Goal: Information Seeking & Learning: Learn about a topic

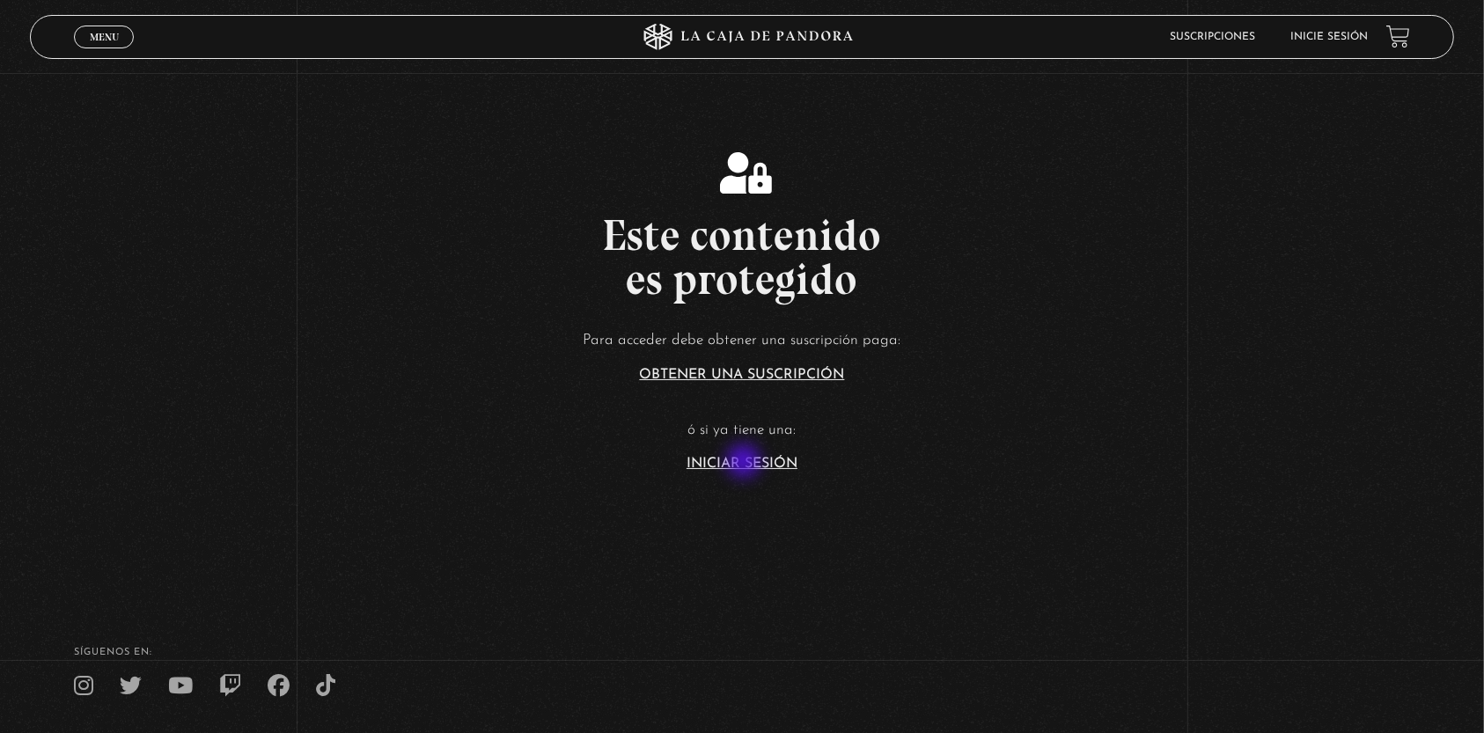
click at [746, 463] on link "Iniciar Sesión" at bounding box center [742, 464] width 111 height 14
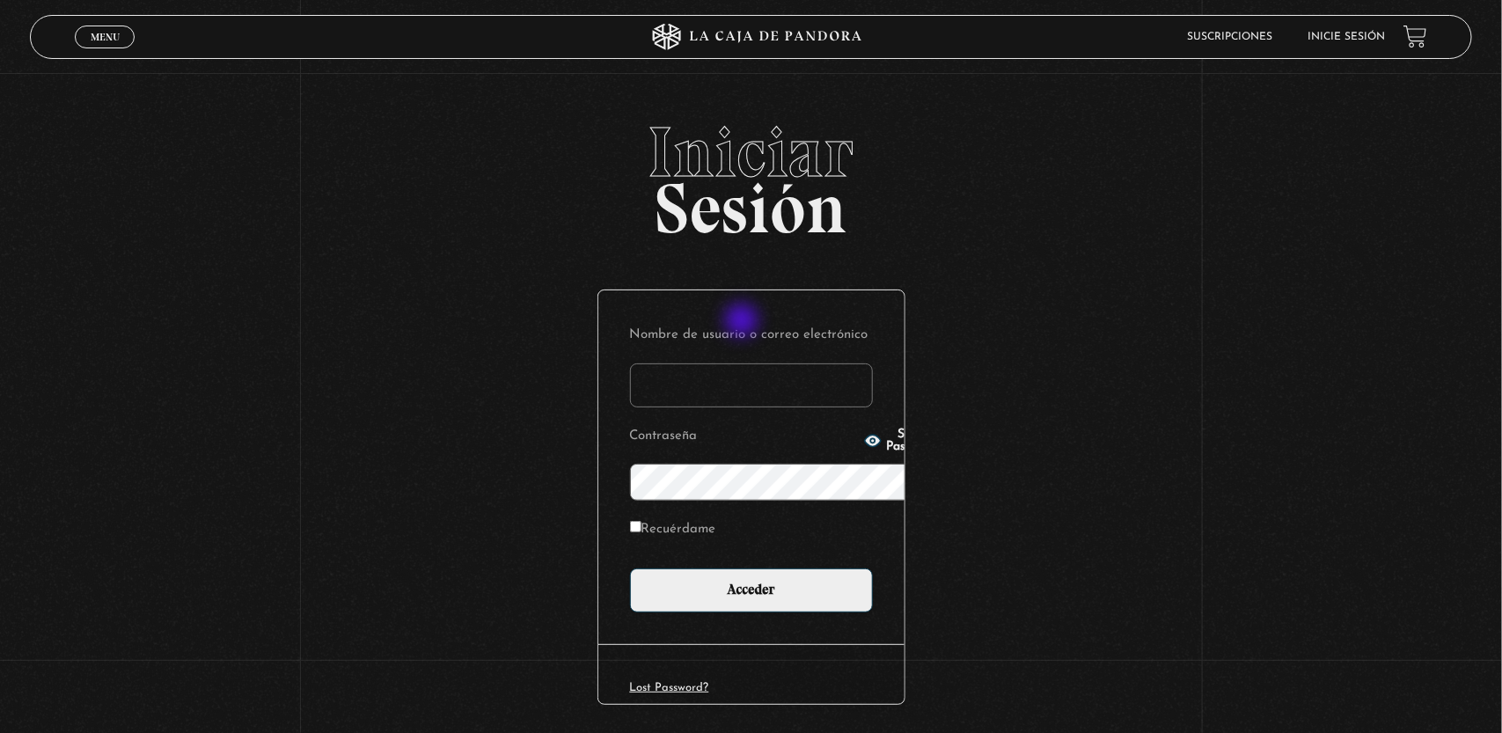
click at [744, 364] on input "Nombre de usuario o correo electrónico" at bounding box center [751, 386] width 243 height 44
type input "keolguinm@gmail.com"
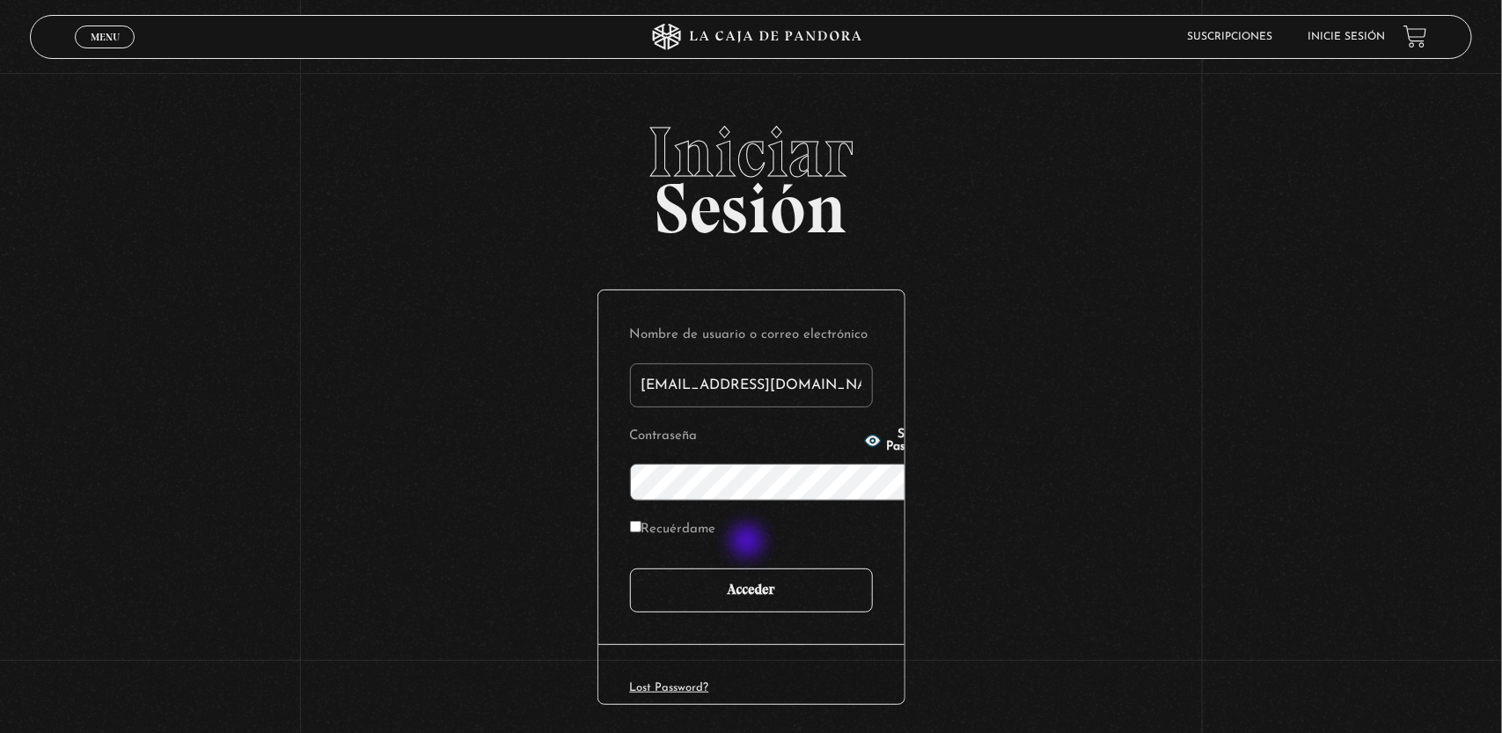
click at [749, 569] on input "Acceder" at bounding box center [751, 591] width 243 height 44
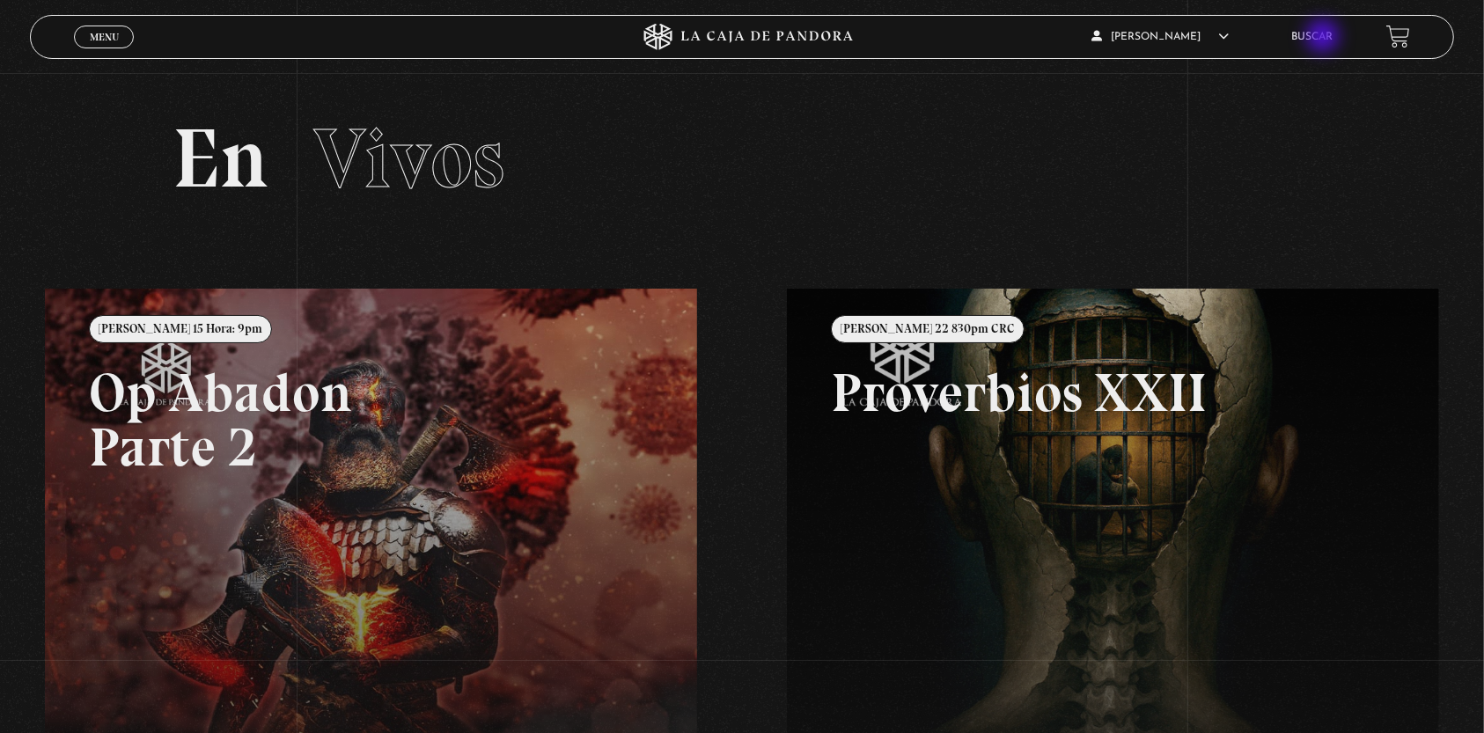
click at [1325, 38] on link "Buscar" at bounding box center [1312, 37] width 41 height 11
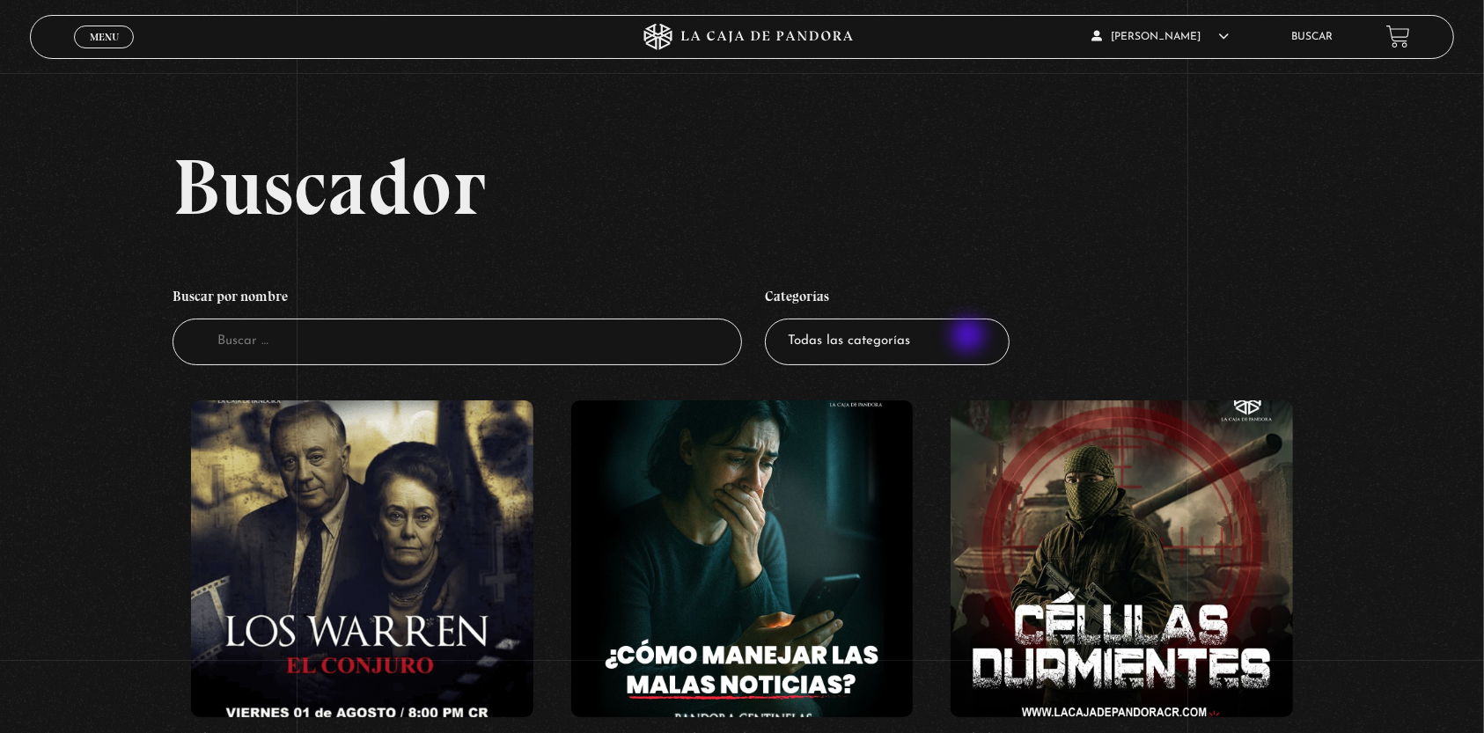
click at [970, 337] on select "Todas las categorías 11:11 Humanitario (1) Amo los Lunes (2) Análisis de series…" at bounding box center [887, 342] width 245 height 47
select select "series-y-peliculas"
click at [774, 319] on select "Todas las categorías 11:11 Humanitario (1) Amo los Lunes (2) Análisis de series…" at bounding box center [887, 342] width 245 height 47
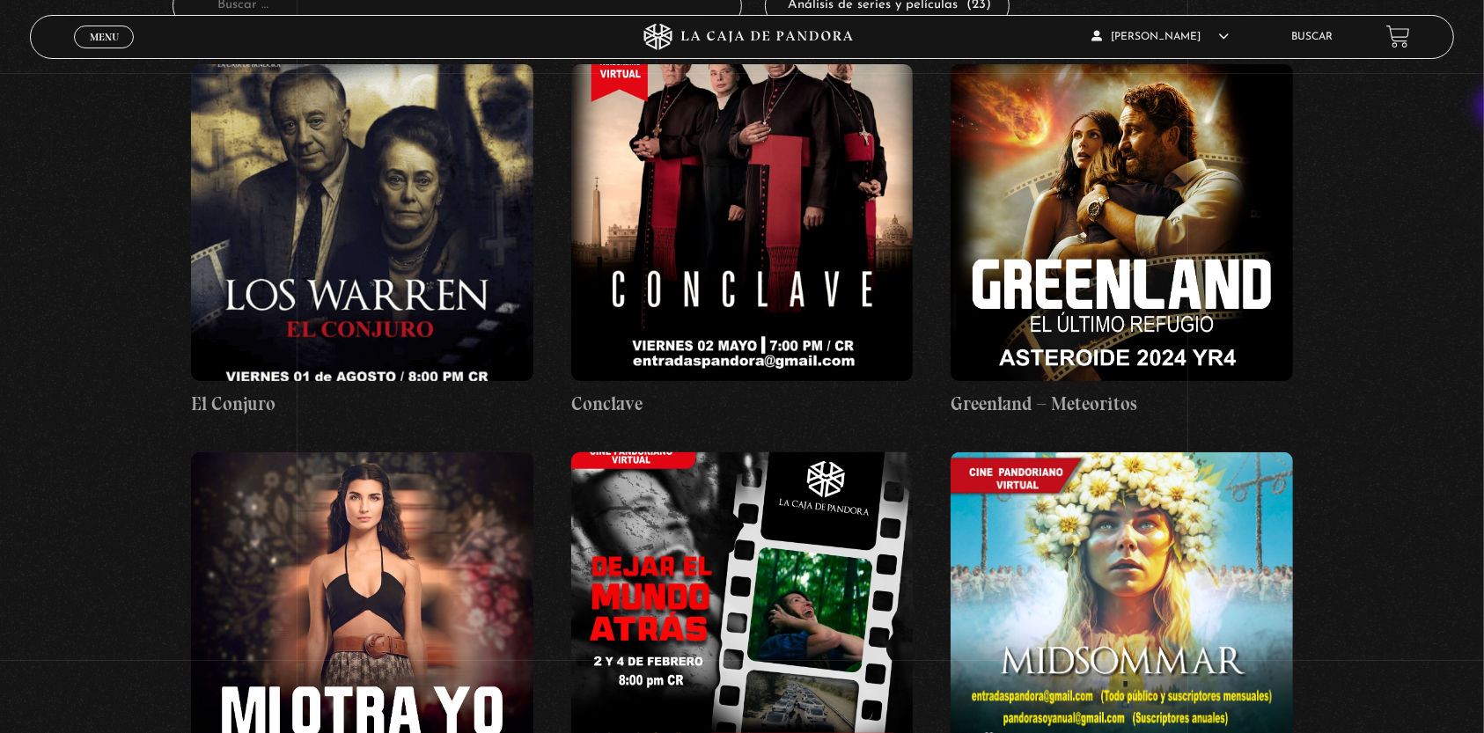
scroll to position [343, 0]
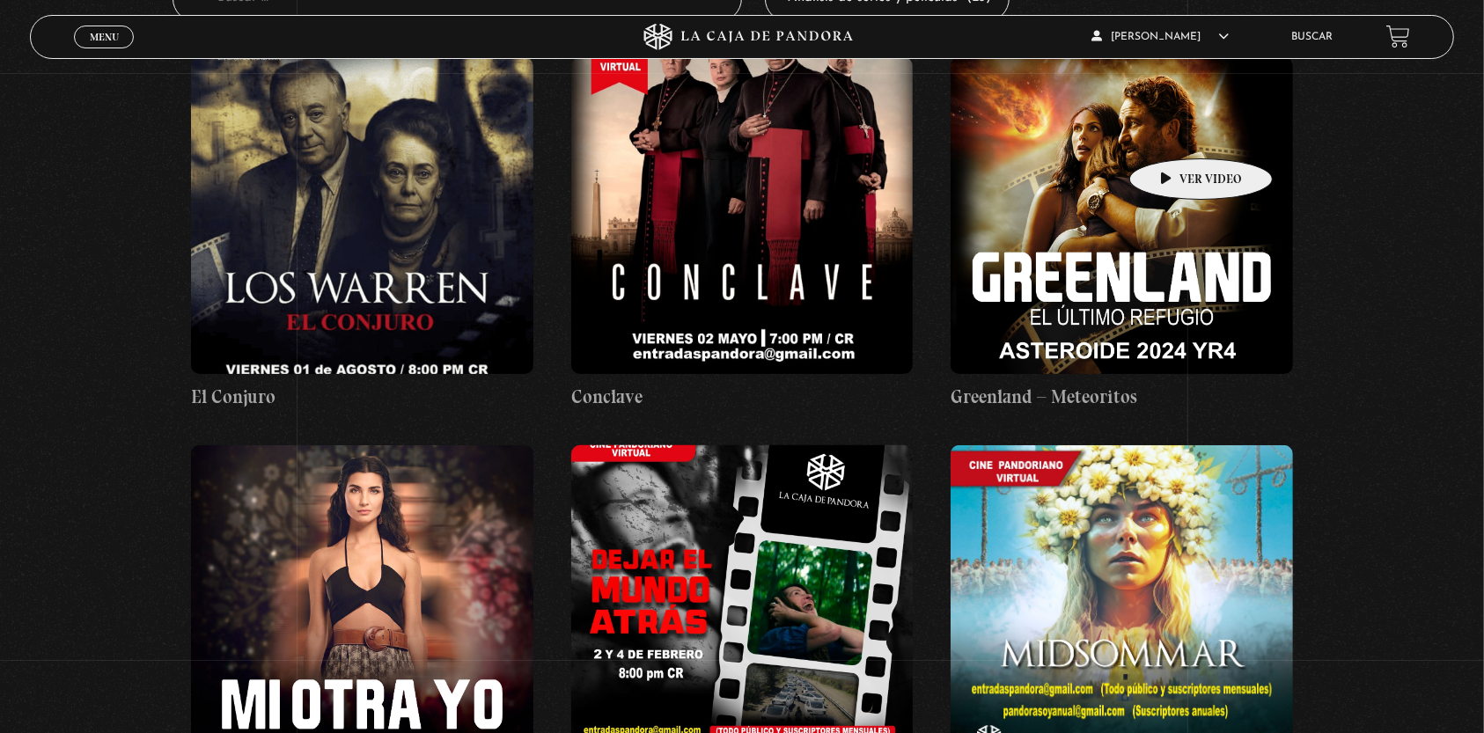
click at [1173, 132] on figure at bounding box center [1122, 215] width 342 height 317
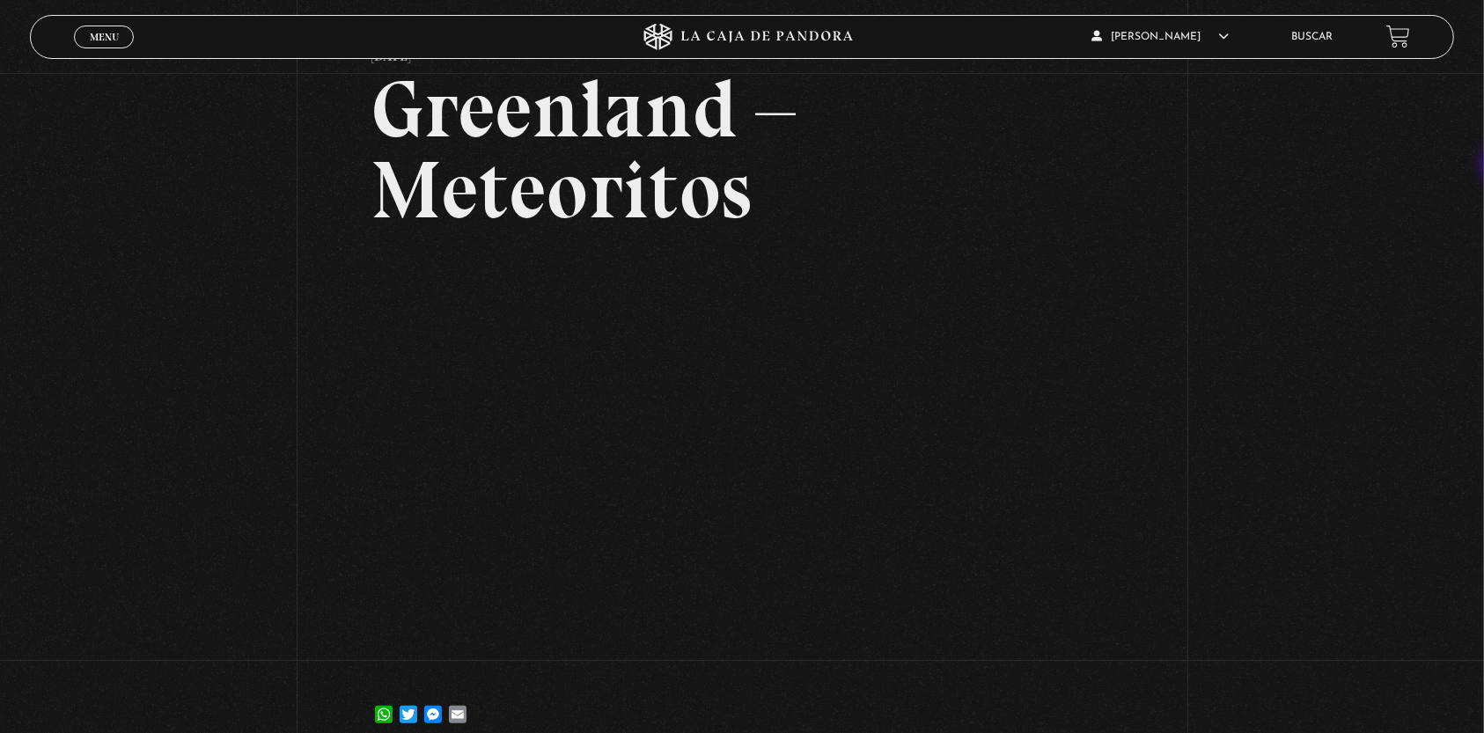
scroll to position [138, 0]
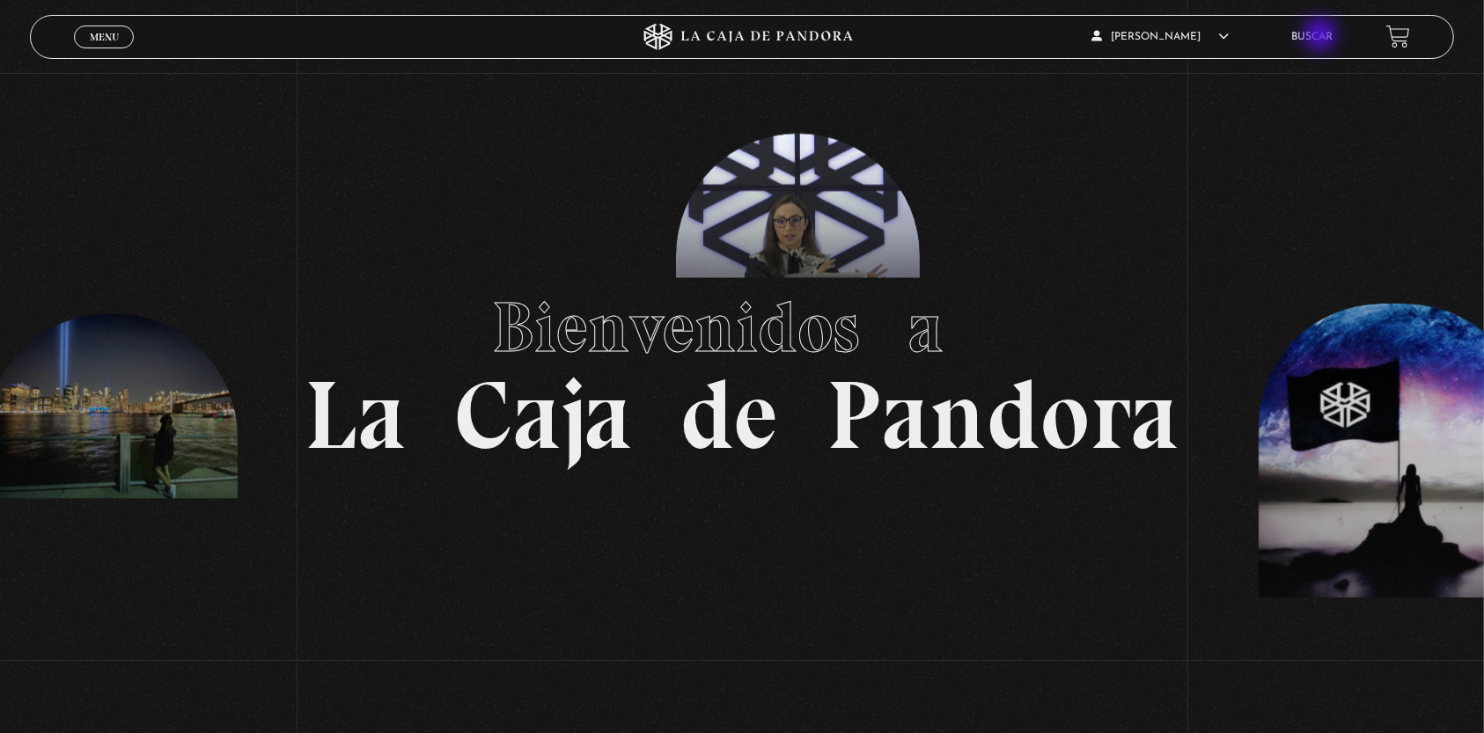
click at [1322, 36] on link "Buscar" at bounding box center [1312, 37] width 41 height 11
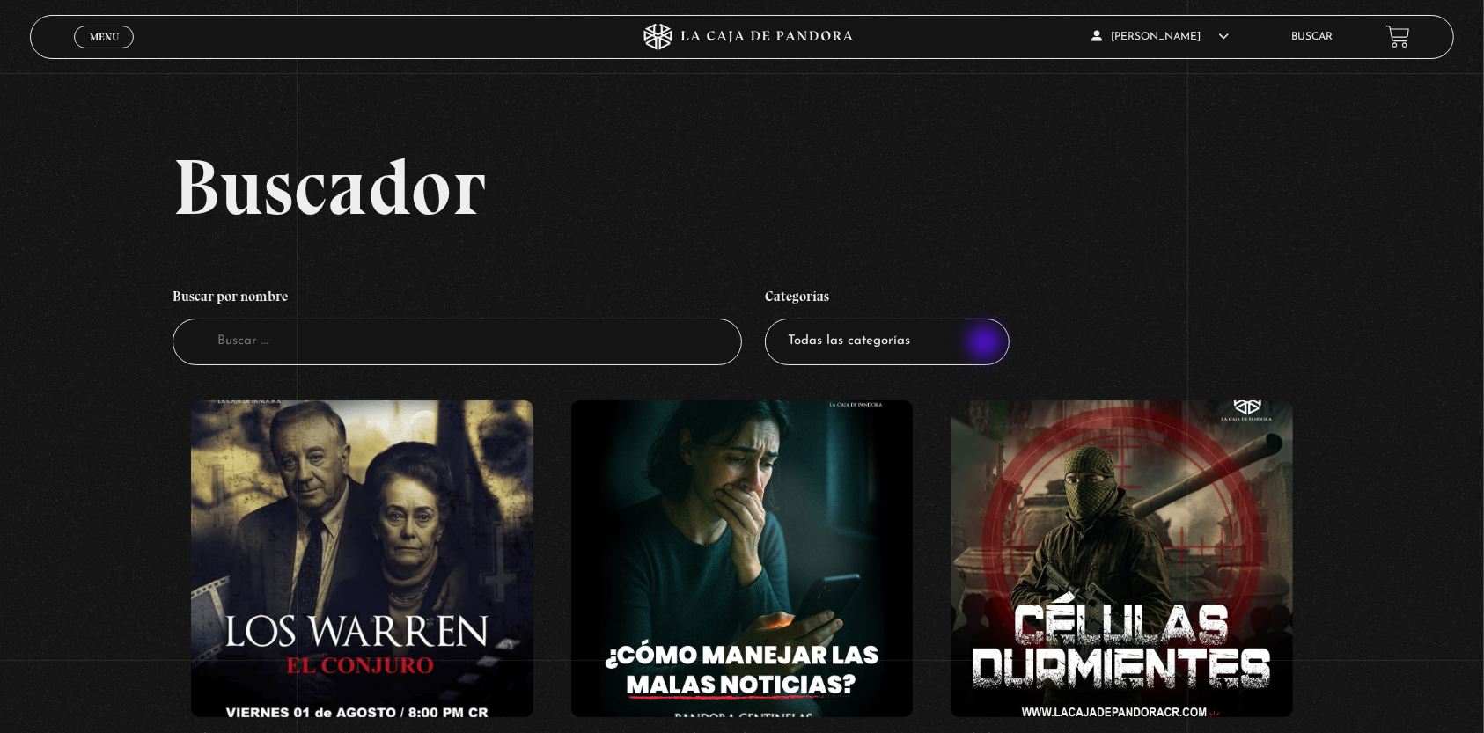
click at [987, 344] on select "Todas las categorías 11:11 Humanitario (1) Amo los Lunes (2) Análisis de series…" at bounding box center [887, 342] width 245 height 47
select select "series-y-peliculas"
click at [774, 319] on select "Todas las categorías 11:11 Humanitario (1) Amo los Lunes (2) Análisis de series…" at bounding box center [887, 342] width 245 height 47
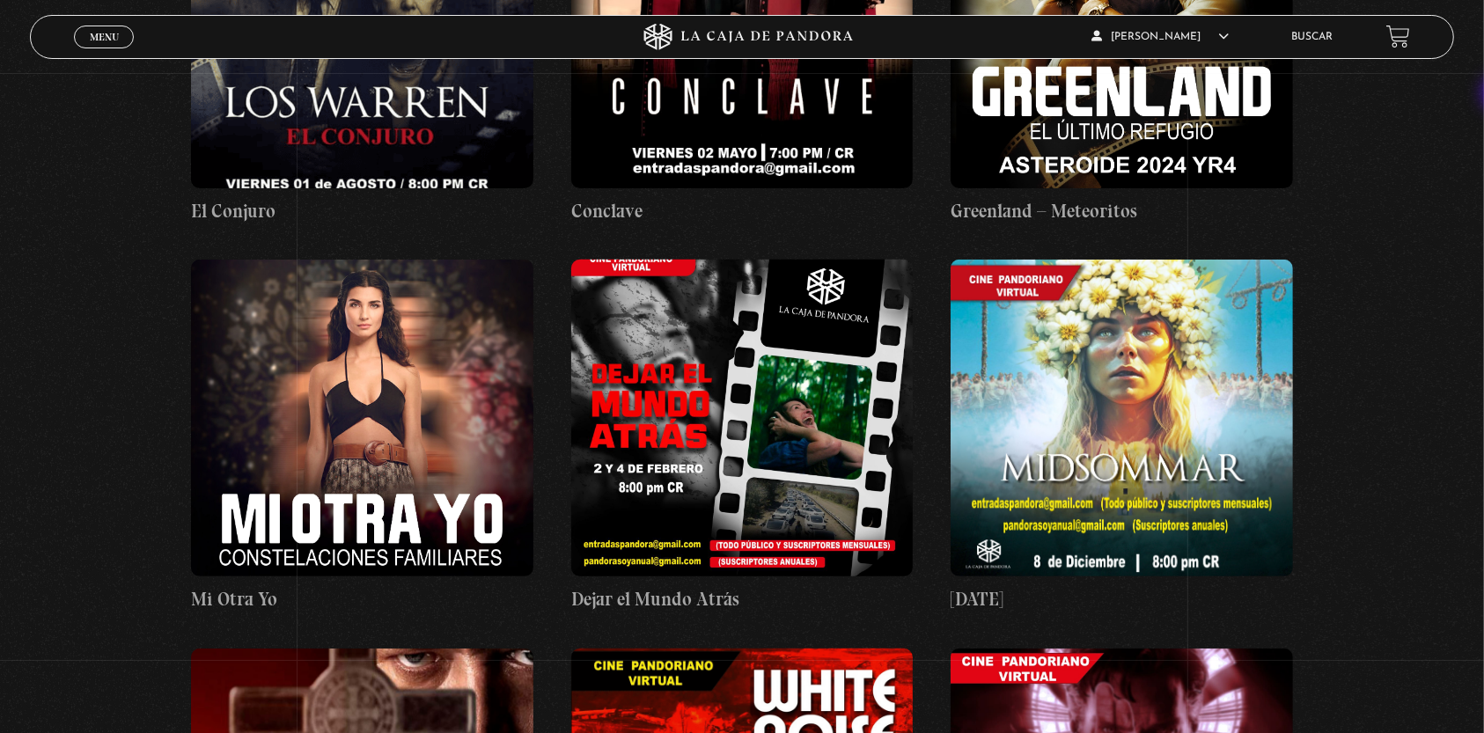
scroll to position [570, 0]
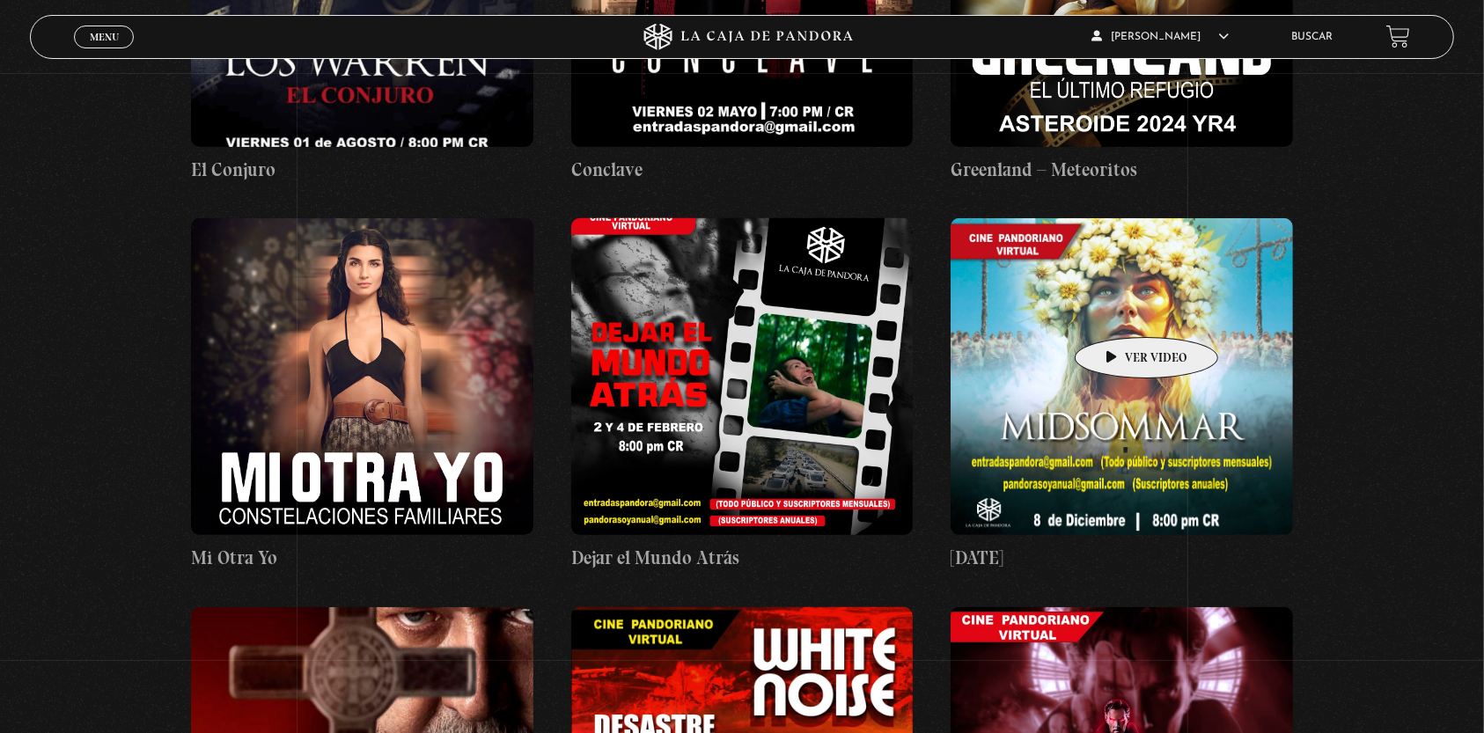
click at [1119, 311] on figure at bounding box center [1122, 376] width 342 height 317
